Goal: Task Accomplishment & Management: Manage account settings

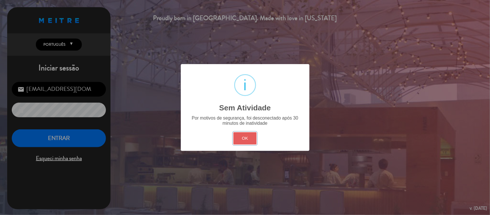
click at [249, 139] on button "OK" at bounding box center [244, 138] width 23 height 12
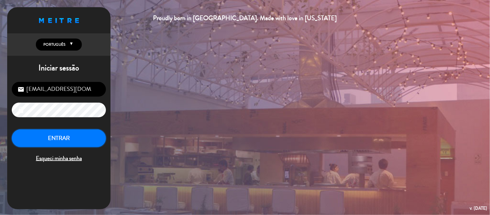
click at [70, 139] on button "ENTRAR" at bounding box center [59, 138] width 94 height 18
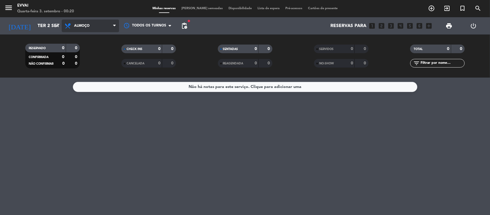
click at [110, 27] on span "Almoço" at bounding box center [90, 26] width 57 height 13
click at [89, 68] on div "menu Evvai Quarta-feira 3. setembro - 00:20 Minhas reservas Mesas semeadas Disp…" at bounding box center [245, 38] width 490 height 77
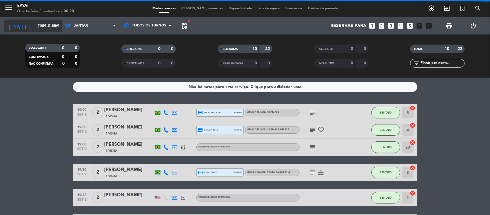
click at [52, 26] on input "Ter 2 set" at bounding box center [65, 25] width 61 height 11
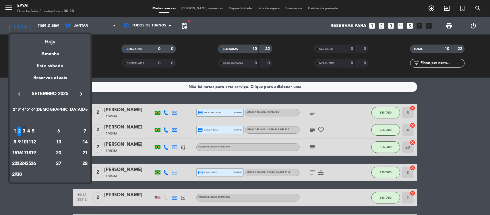
click at [26, 132] on div "3" at bounding box center [24, 131] width 4 height 10
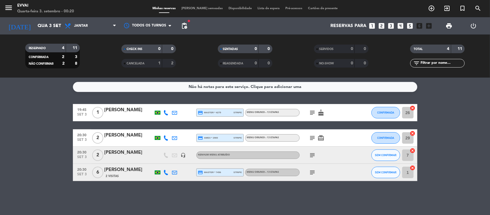
click at [46, 108] on bookings-row "19:45 [DATE] 1 [PERSON_NAME] credit_card master * 4275 stripe Menu Oriundi – 13…" at bounding box center [245, 142] width 490 height 77
click at [32, 112] on bookings-row "19:45 [DATE] 1 [PERSON_NAME] credit_card master * 4275 stripe Menu Oriundi – 13…" at bounding box center [245, 142] width 490 height 77
click at [312, 171] on icon "subject" at bounding box center [312, 172] width 7 height 7
click at [312, 153] on icon "subject" at bounding box center [312, 154] width 7 height 7
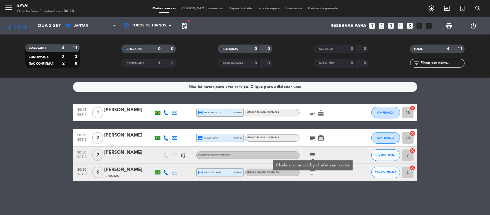
click at [312, 153] on icon "subject" at bounding box center [312, 154] width 7 height 7
click at [310, 137] on icon "subject" at bounding box center [312, 137] width 7 height 7
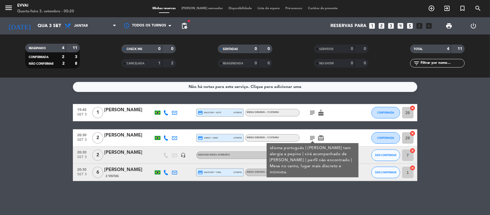
click at [310, 137] on icon "subject" at bounding box center [312, 137] width 7 height 7
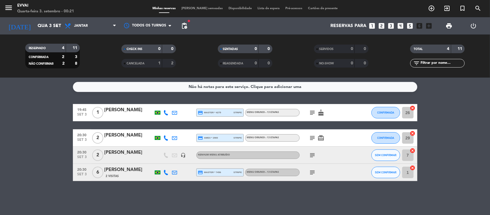
click at [313, 112] on icon "subject" at bounding box center [312, 112] width 7 height 7
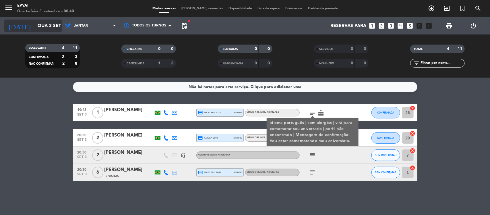
click at [52, 23] on input "Qua 3 set" at bounding box center [65, 25] width 61 height 11
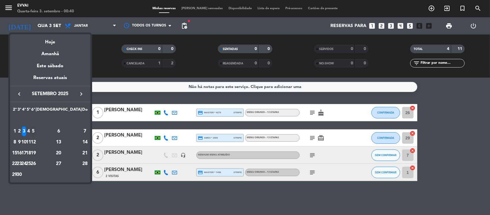
click at [35, 133] on div "5" at bounding box center [33, 131] width 4 height 10
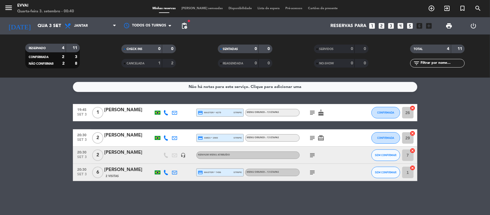
type input "Sex 5 set"
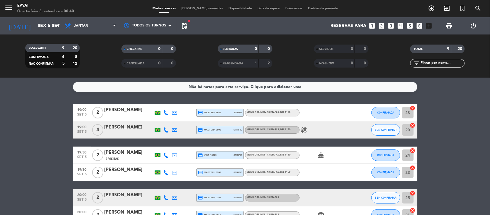
click at [34, 132] on bookings-row "19:00 [DATE] 2 [PERSON_NAME] credit_card master * 2641 stripe Menu Oriundi – 13…" at bounding box center [245, 197] width 490 height 187
click at [15, 116] on bookings-row "19:00 [DATE] 2 [PERSON_NAME] credit_card master * 2641 stripe Menu Oriundi – 13…" at bounding box center [245, 197] width 490 height 187
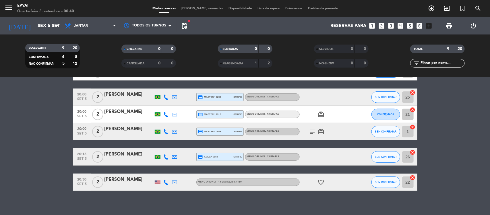
scroll to position [105, 0]
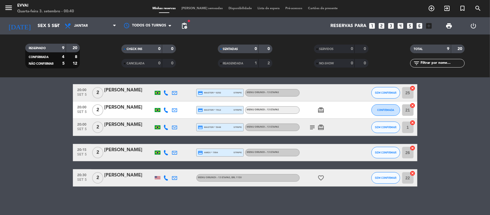
click at [128, 173] on div "[PERSON_NAME]" at bounding box center [128, 174] width 49 height 7
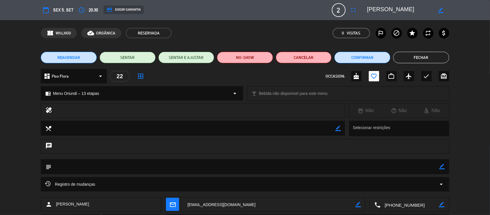
click at [0, 153] on div "chat" at bounding box center [245, 149] width 490 height 20
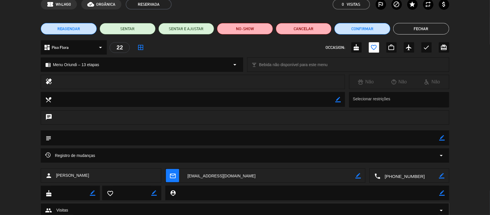
scroll to position [0, 0]
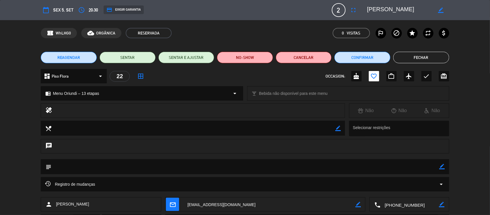
click at [124, 9] on div "credit_card EXIGIR GARANTIA" at bounding box center [124, 9] width 40 height 9
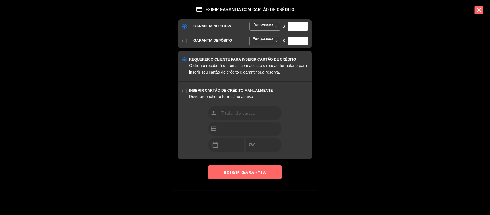
click at [276, 23] on span at bounding box center [276, 26] width 7 height 9
click at [273, 32] on div "GARANTIA NO SHOW Por pessoa [PERSON_NAME] fixo Por pessoa Por pessoa [PERSON_NA…" at bounding box center [245, 26] width 134 height 14
click at [276, 28] on span at bounding box center [276, 26] width 7 height 9
click at [271, 36] on div "GARANTIA NO SHOW Por pessoa [PERSON_NAME] fixo [PERSON_NAME] fixo Por pessoa [P…" at bounding box center [245, 33] width 134 height 29
click at [295, 26] on input "number" at bounding box center [298, 26] width 20 height 9
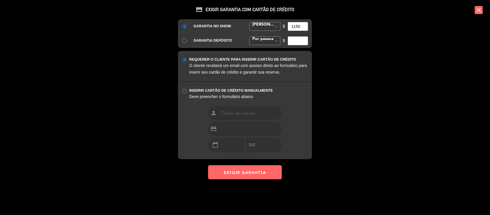
type input "1150"
click at [244, 170] on button "EXIGIR GARANTIA" at bounding box center [244, 172] width 73 height 14
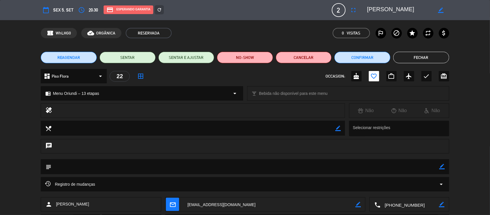
click at [477, 148] on div "chat" at bounding box center [245, 149] width 490 height 20
click at [420, 55] on button "Fechar" at bounding box center [421, 57] width 56 height 11
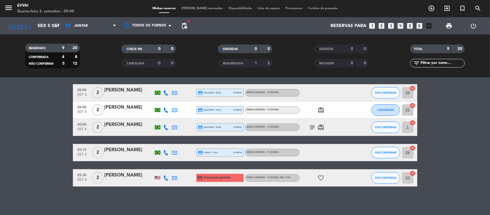
click at [38, 135] on bookings-row "19:00 [DATE] 2 [PERSON_NAME] credit_card master * 2641 stripe Menu Oriundi – 13…" at bounding box center [245, 92] width 490 height 187
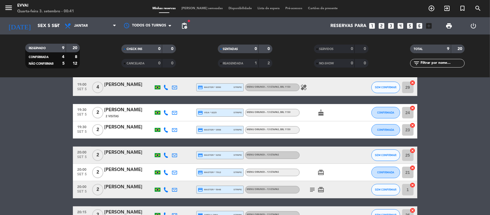
scroll to position [33, 0]
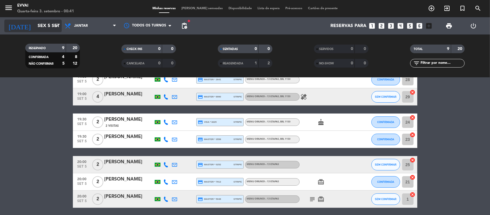
click at [60, 24] on icon "arrow_drop_down" at bounding box center [56, 25] width 7 height 7
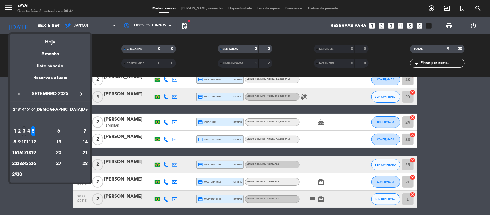
click at [35, 167] on div "26" at bounding box center [33, 164] width 4 height 10
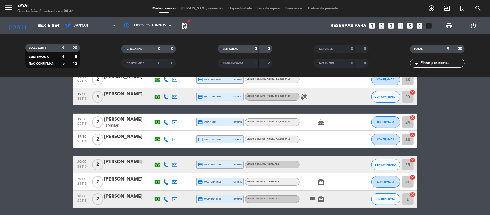
type input "[DATE]"
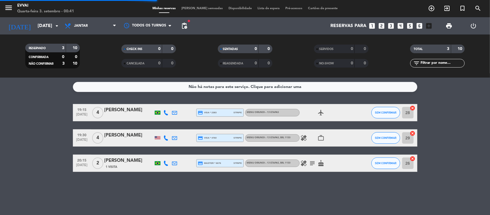
scroll to position [0, 0]
click at [49, 151] on bookings-row "19:15 [DATE] 4 [PERSON_NAME] credit_card visa * 2383 stripe Menu Oriundi – 13 e…" at bounding box center [245, 138] width 490 height 68
